Goal: Transaction & Acquisition: Purchase product/service

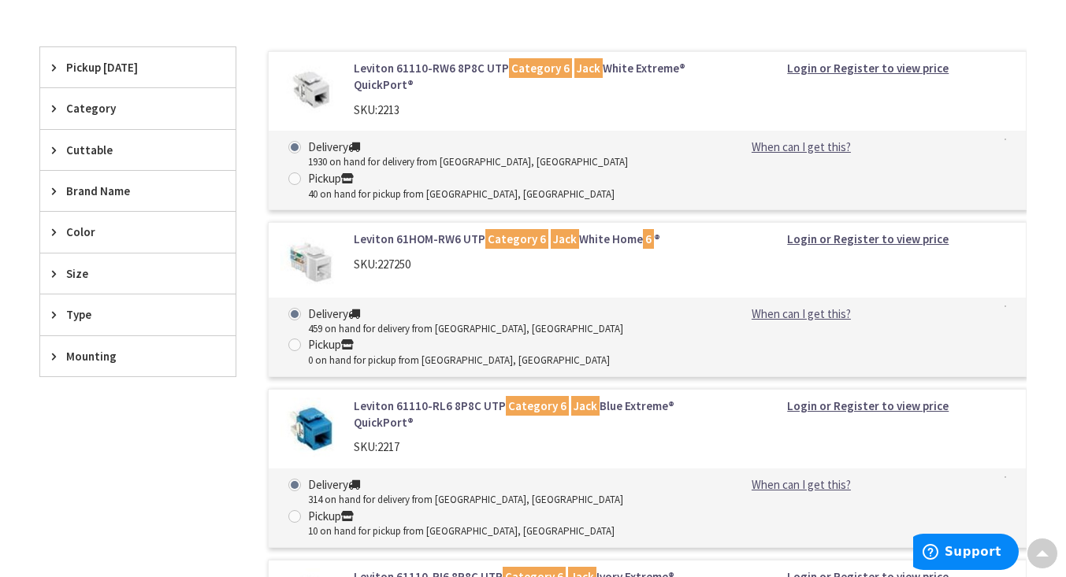
scroll to position [378, 0]
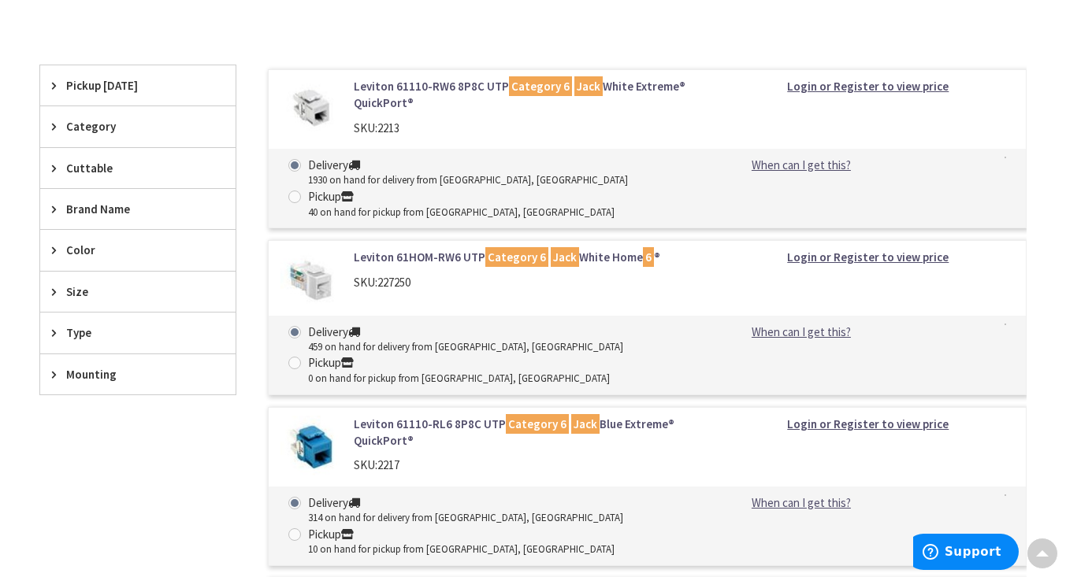
click at [420, 93] on link "Leviton 61110-RW6 8P8C UTP Category 6 Jack White Extreme® QuickPort®" at bounding box center [526, 95] width 344 height 34
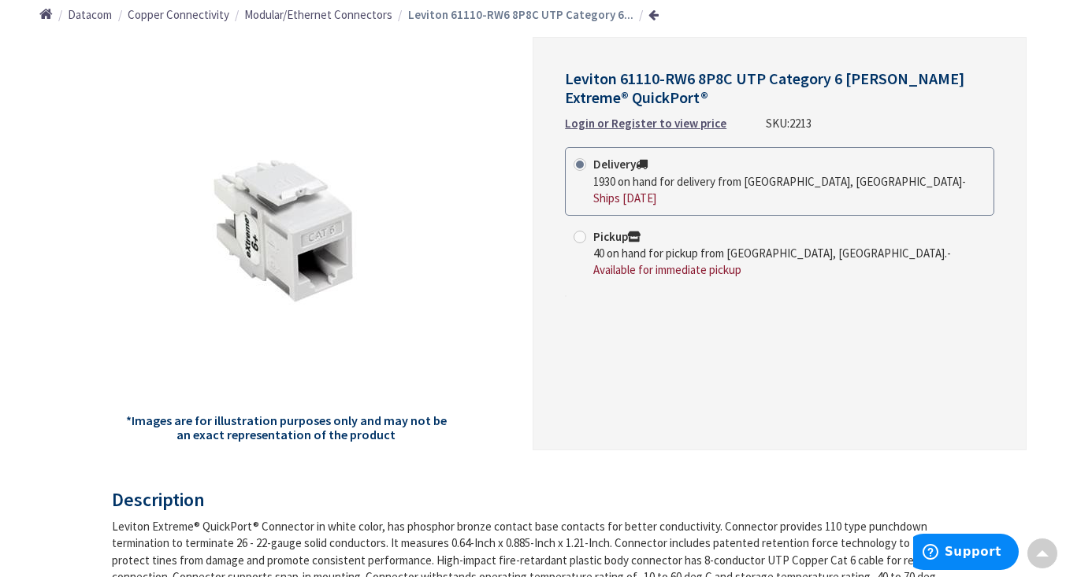
scroll to position [189, 0]
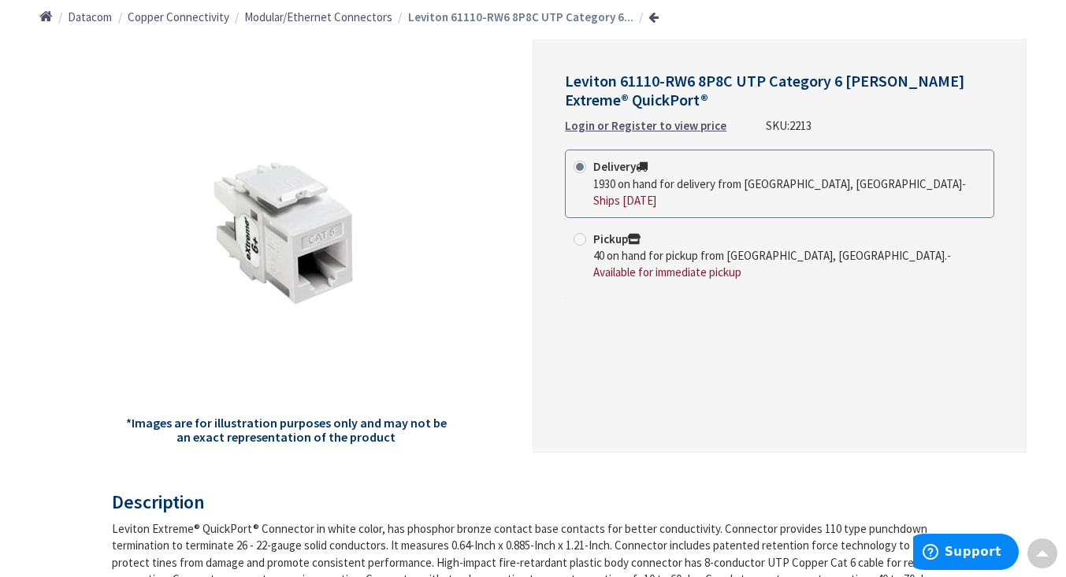
click at [345, 217] on img at bounding box center [286, 236] width 236 height 236
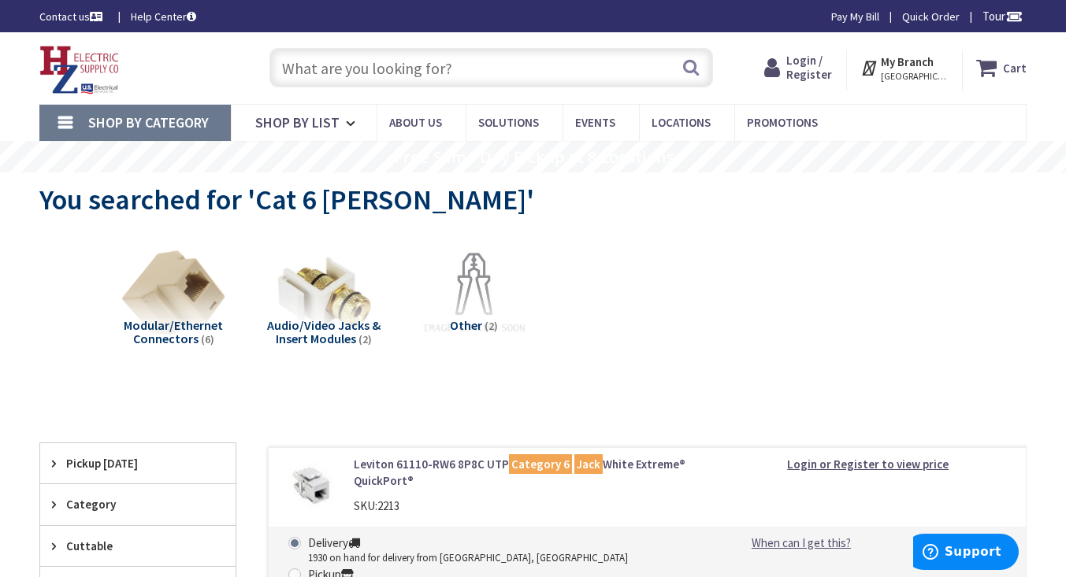
click at [156, 339] on span "Modular/Ethernet Connectors" at bounding box center [173, 332] width 99 height 30
